Goal: Entertainment & Leisure: Browse casually

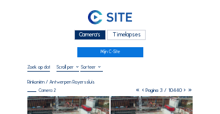
click at [83, 34] on div "Camera's" at bounding box center [90, 35] width 32 height 10
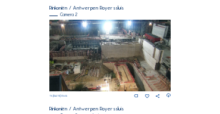
scroll to position [113, 0]
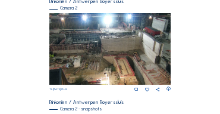
click at [129, 27] on img at bounding box center [110, 48] width 122 height 71
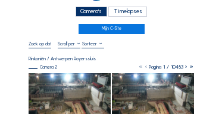
scroll to position [24, 0]
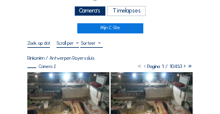
click at [45, 79] on img at bounding box center [68, 96] width 82 height 48
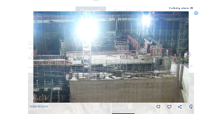
drag, startPoint x: 117, startPoint y: 44, endPoint x: 116, endPoint y: 53, distance: 8.9
click at [115, 55] on img at bounding box center [110, 56] width 155 height 91
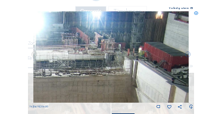
drag, startPoint x: 63, startPoint y: 51, endPoint x: 25, endPoint y: 45, distance: 38.4
click at [26, 45] on div "Scroll om door de tijd te reizen | Druk op de 'Alt'-[PERSON_NAME] + scroll om t…" at bounding box center [111, 57] width 222 height 114
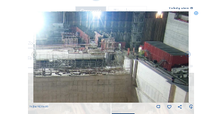
drag, startPoint x: 25, startPoint y: 45, endPoint x: 80, endPoint y: 52, distance: 55.1
click at [80, 52] on div "Scroll om door de tijd te reizen | Druk op de 'Alt'-[PERSON_NAME] + scroll om t…" at bounding box center [111, 57] width 222 height 114
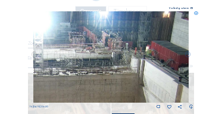
drag, startPoint x: 65, startPoint y: 63, endPoint x: 99, endPoint y: 45, distance: 38.6
click at [99, 45] on img at bounding box center [110, 56] width 155 height 91
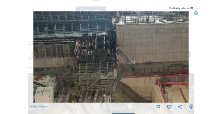
drag, startPoint x: 68, startPoint y: 72, endPoint x: 95, endPoint y: 48, distance: 35.8
click at [135, 36] on img at bounding box center [110, 56] width 155 height 91
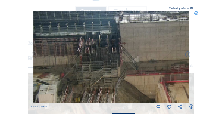
drag, startPoint x: 100, startPoint y: 46, endPoint x: 114, endPoint y: 43, distance: 14.6
click at [114, 43] on img at bounding box center [110, 56] width 155 height 91
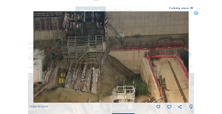
drag, startPoint x: 123, startPoint y: 64, endPoint x: 79, endPoint y: 44, distance: 49.0
click at [79, 44] on img at bounding box center [110, 56] width 155 height 91
click at [78, 44] on img at bounding box center [110, 56] width 155 height 91
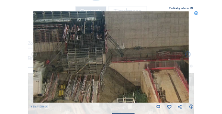
drag, startPoint x: 78, startPoint y: 44, endPoint x: 78, endPoint y: 64, distance: 19.6
click at [78, 64] on img at bounding box center [110, 56] width 155 height 91
